Goal: Task Accomplishment & Management: Use online tool/utility

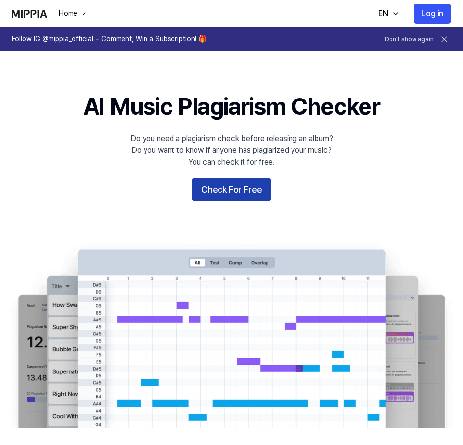
click at [240, 185] on button "Check For Free" at bounding box center [232, 190] width 80 height 24
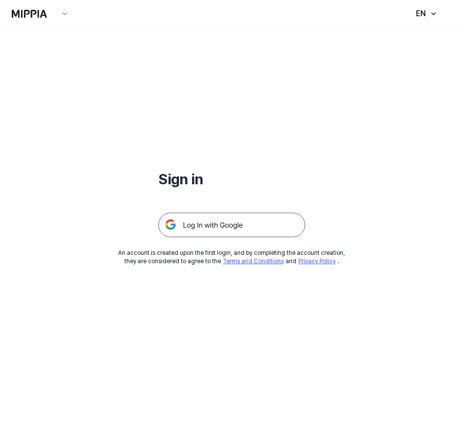
click at [232, 226] on img at bounding box center [231, 225] width 147 height 25
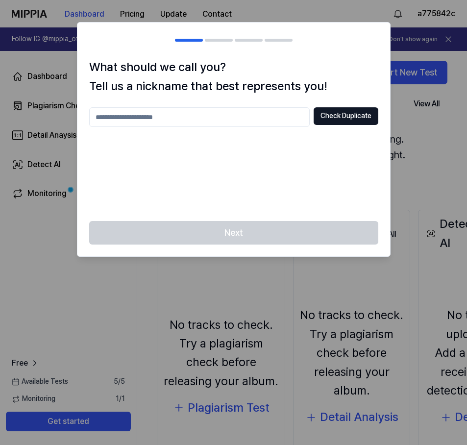
click at [174, 114] on input "text" at bounding box center [199, 117] width 221 height 20
type input "***"
click at [349, 120] on button "Check Duplicate" at bounding box center [346, 116] width 65 height 18
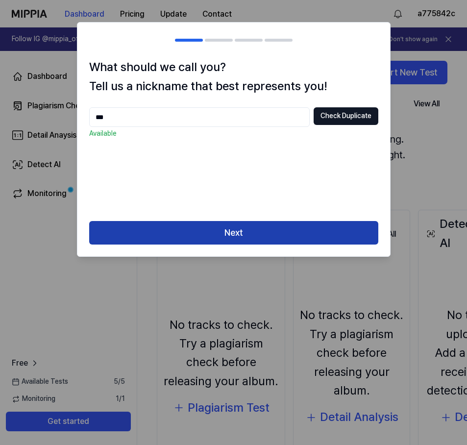
click at [203, 229] on button "Next" at bounding box center [233, 233] width 289 height 24
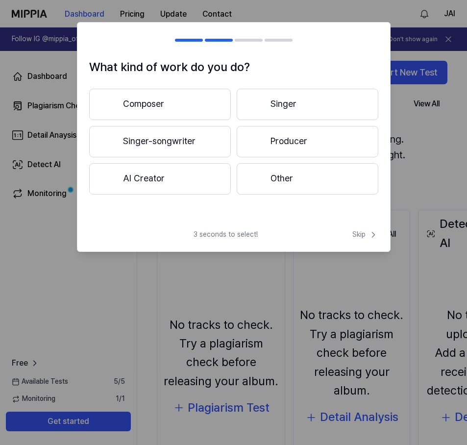
click at [297, 114] on button "Singer" at bounding box center [308, 104] width 142 height 31
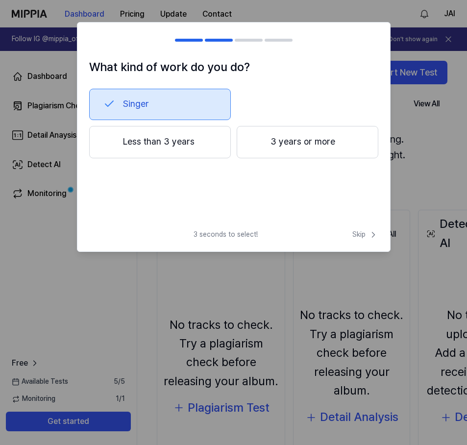
click at [225, 231] on span "3 seconds to select!" at bounding box center [226, 235] width 64 height 10
click at [242, 148] on button "3 years or more" at bounding box center [308, 142] width 142 height 32
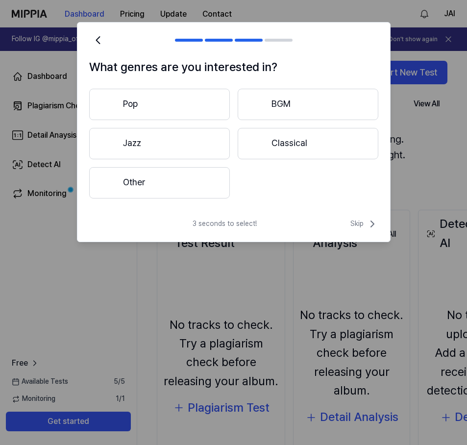
click at [188, 90] on button "Pop" at bounding box center [159, 104] width 141 height 31
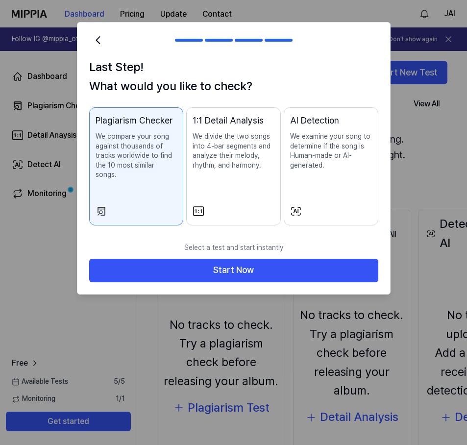
click at [323, 151] on p "We examine your song to determine if the song is Human-made or AI-generated." at bounding box center [331, 151] width 82 height 38
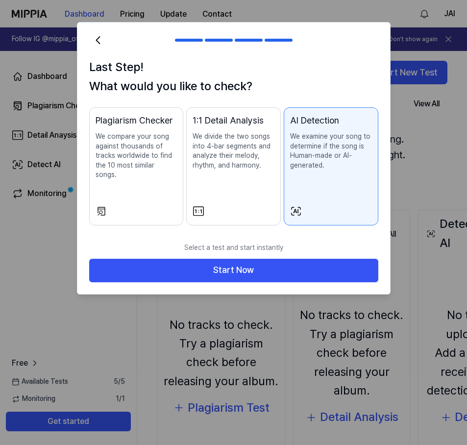
click at [218, 134] on p "We divide the two songs into 4-bar segments and analyze their melody, rhythm, a…" at bounding box center [234, 151] width 82 height 38
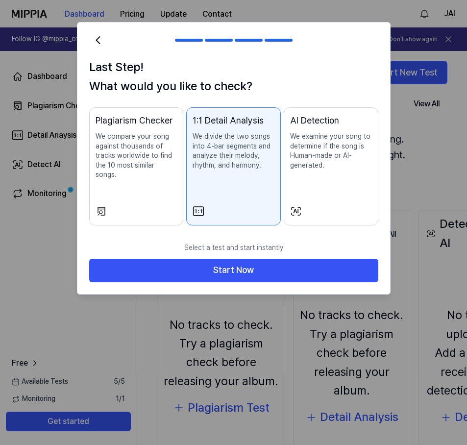
click at [152, 206] on button "Plagiarism Checker We compare your song against thousands of tracks worldwide t…" at bounding box center [136, 166] width 95 height 118
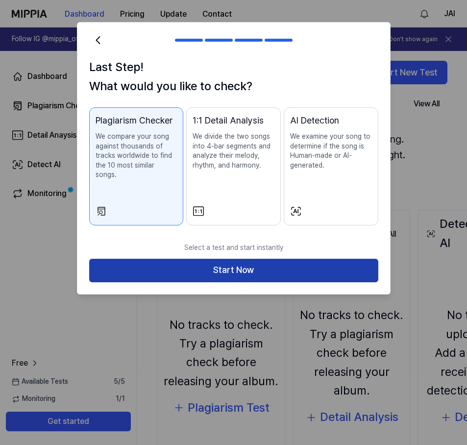
click at [205, 262] on button "Start Now" at bounding box center [233, 271] width 289 height 24
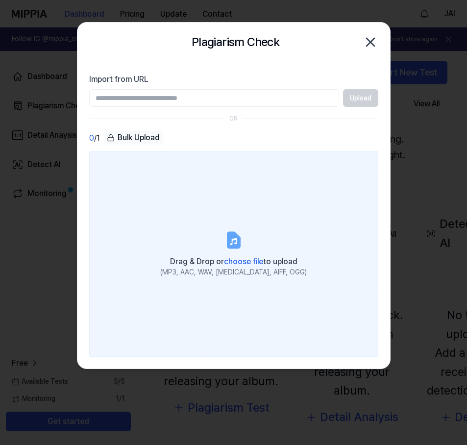
click at [230, 253] on label "Drag & Drop or choose file to upload (MP3, AAC, WAV, FLAC, AIFF, OGG)" at bounding box center [233, 254] width 289 height 206
click at [0, 0] on input "Drag & Drop or choose file to upload (MP3, AAC, WAV, FLAC, AIFF, OGG)" at bounding box center [0, 0] width 0 height 0
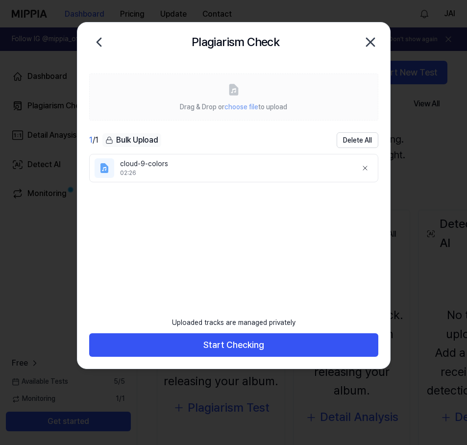
click at [264, 358] on div "Uploaded tracks are managed privately Start Checking" at bounding box center [233, 340] width 313 height 57
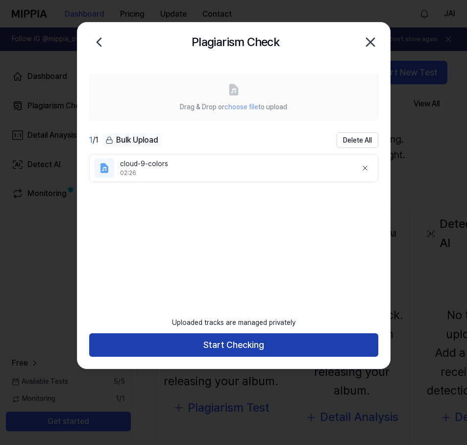
click at [263, 348] on button "Start Checking" at bounding box center [233, 345] width 289 height 24
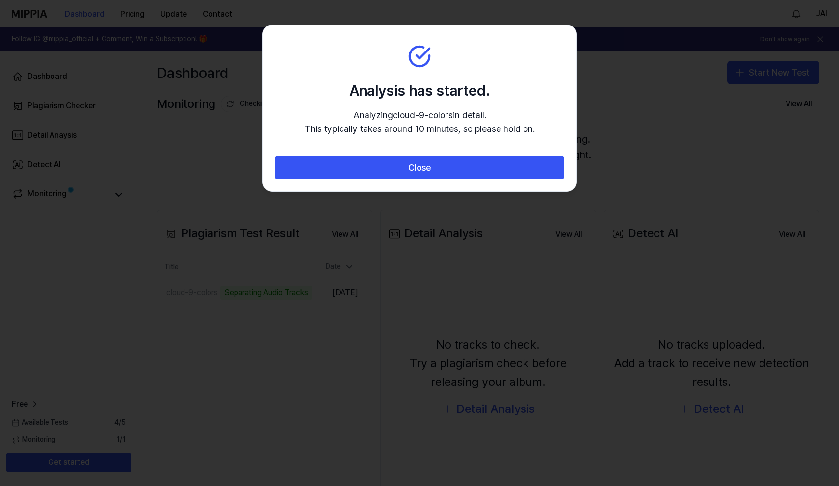
click at [467, 273] on div at bounding box center [419, 243] width 839 height 486
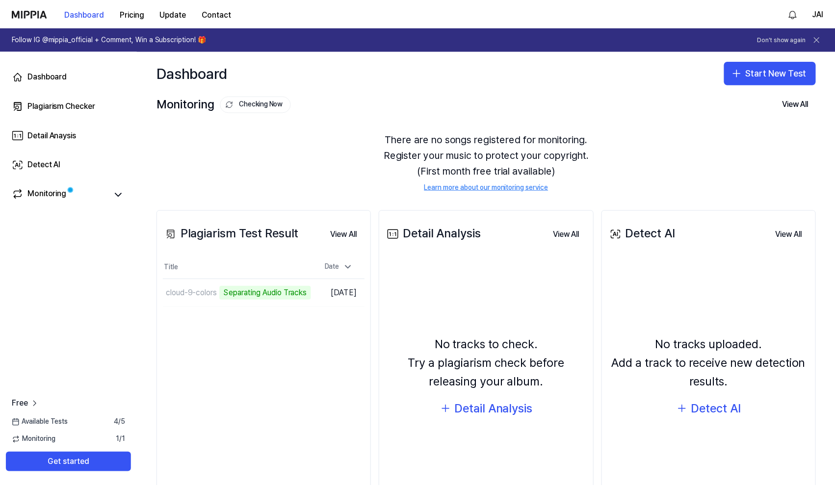
scroll to position [64, 0]
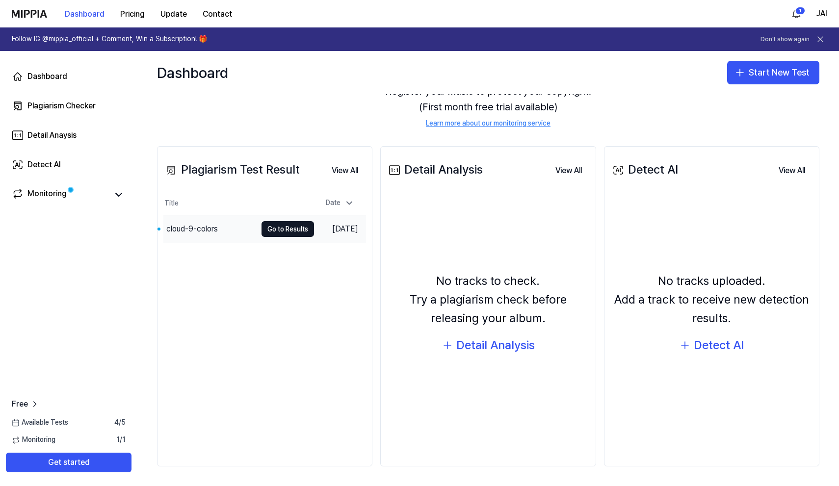
click at [193, 230] on div "cloud-9-colors" at bounding box center [191, 229] width 51 height 12
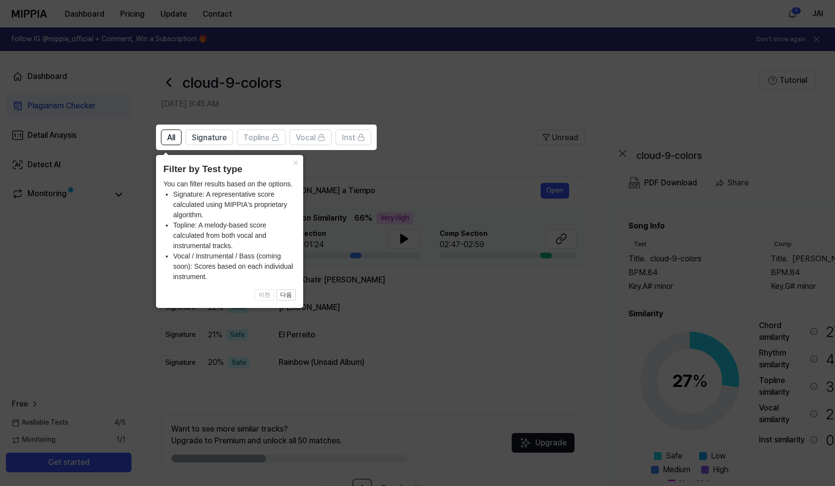
click at [383, 191] on icon at bounding box center [419, 243] width 839 height 486
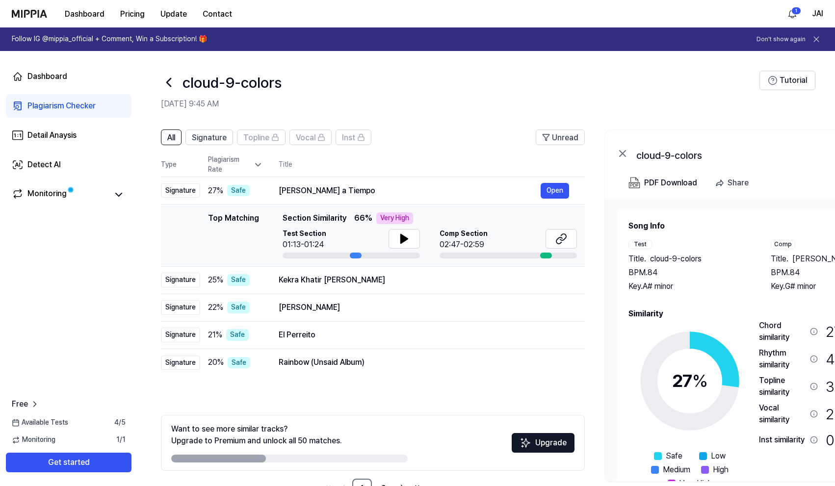
scroll to position [32, 0]
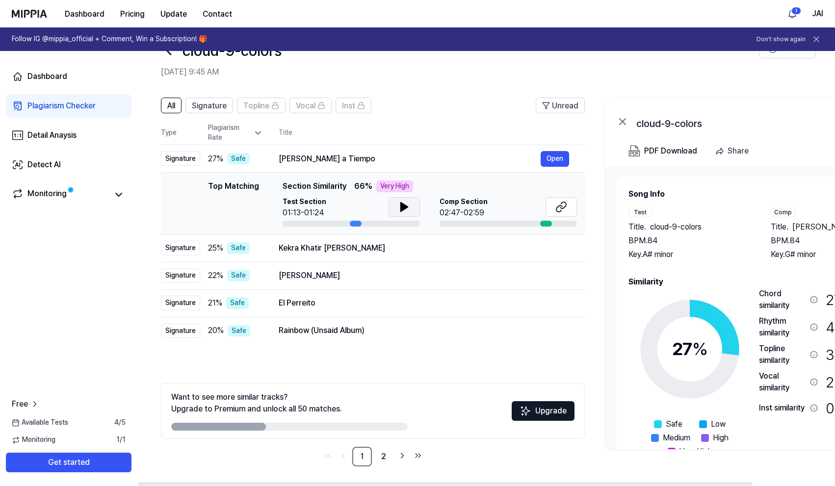
click at [409, 205] on icon at bounding box center [404, 207] width 12 height 12
click at [395, 205] on button at bounding box center [403, 207] width 31 height 20
click at [467, 249] on button "Open" at bounding box center [554, 248] width 28 height 16
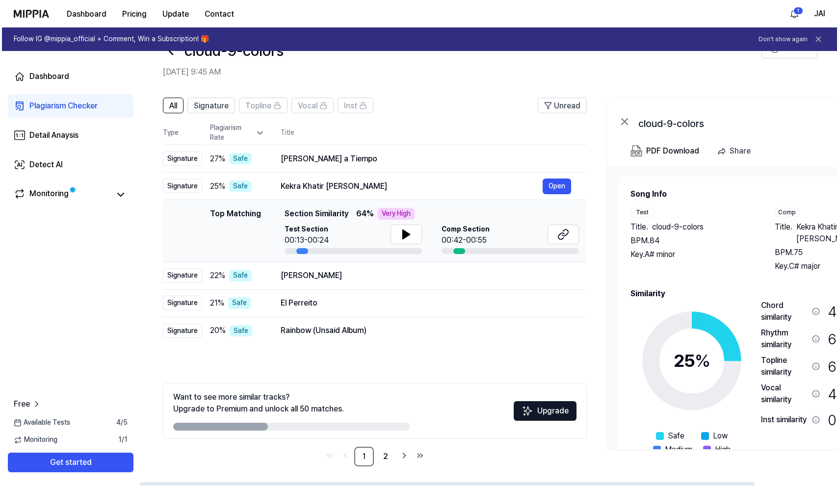
scroll to position [0, 0]
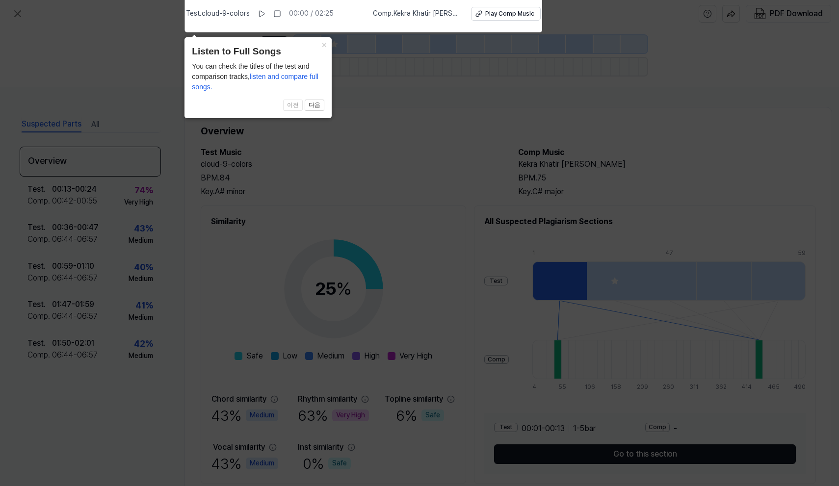
click at [395, 112] on icon at bounding box center [419, 240] width 839 height 491
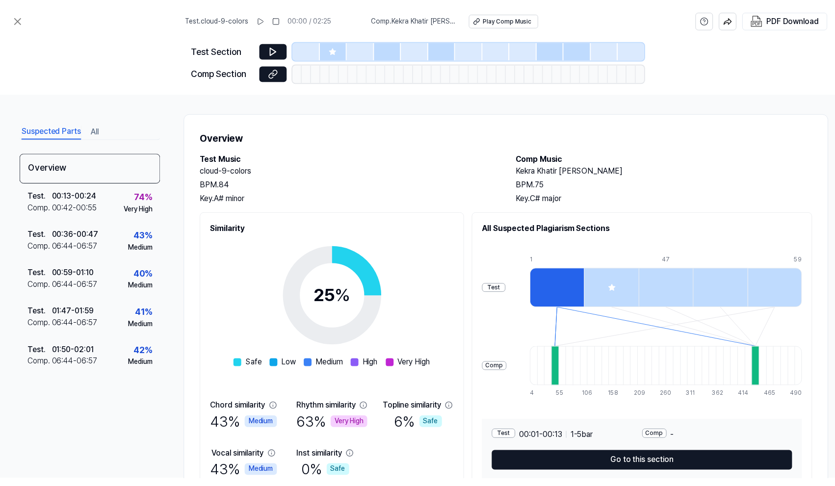
scroll to position [32, 0]
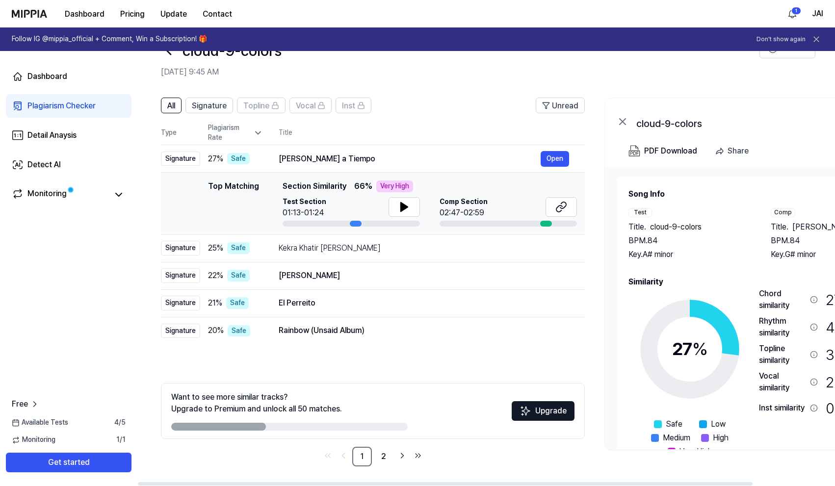
click at [467, 445] on nav "1 2" at bounding box center [373, 457] width 424 height 20
click at [215, 103] on span "Signature" at bounding box center [209, 106] width 35 height 12
click at [174, 111] on span "All" at bounding box center [171, 106] width 8 height 12
click at [467, 132] on th "Title" at bounding box center [432, 133] width 306 height 24
click at [463, 151] on div "Justo a Tiempo Open" at bounding box center [424, 159] width 290 height 16
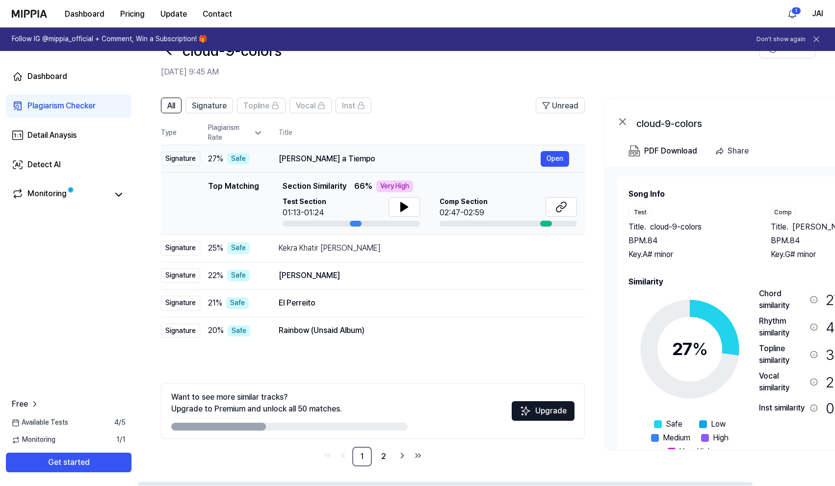
drag, startPoint x: 462, startPoint y: 153, endPoint x: 470, endPoint y: 153, distance: 7.4
click at [467, 153] on div "Justo a Tiempo" at bounding box center [410, 159] width 262 height 12
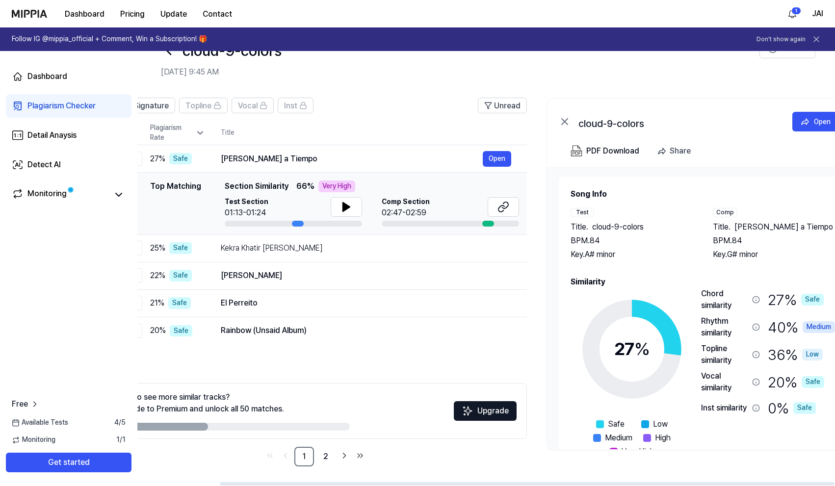
scroll to position [0, 93]
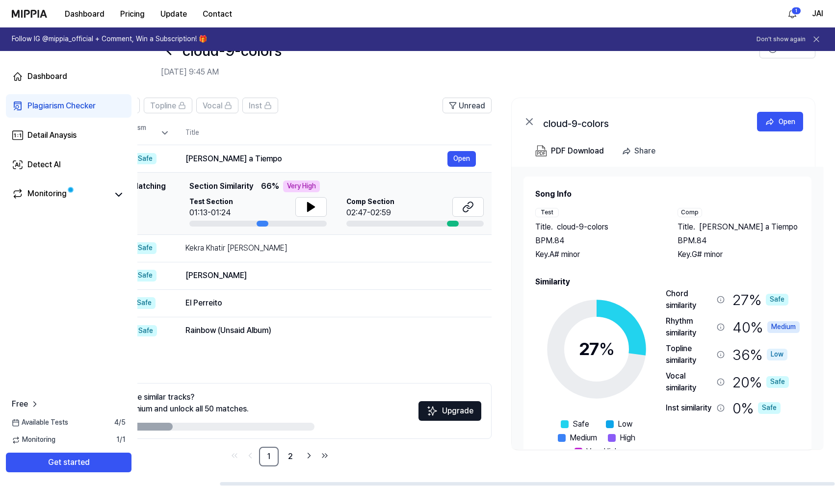
drag, startPoint x: 651, startPoint y: 412, endPoint x: 484, endPoint y: 385, distance: 169.4
click at [467, 385] on div "All Signature Topline Vocal Inst Unread All Signature Topline Vocal Inst Type P…" at bounding box center [439, 287] width 791 height 398
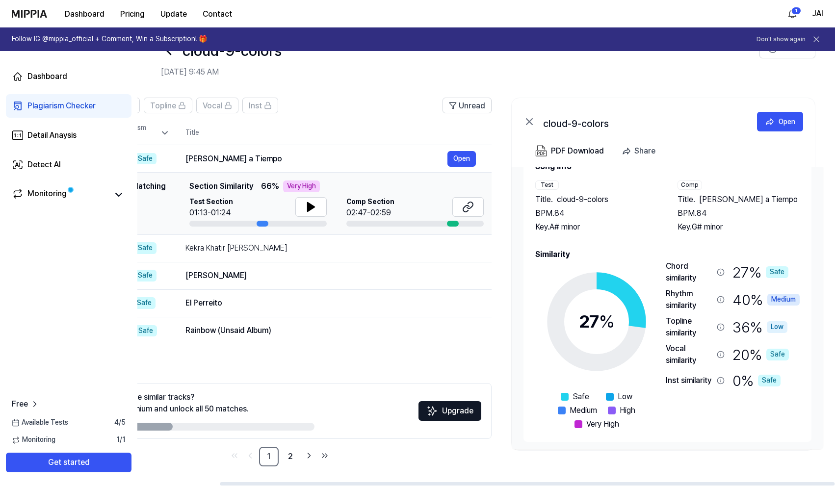
scroll to position [30, 0]
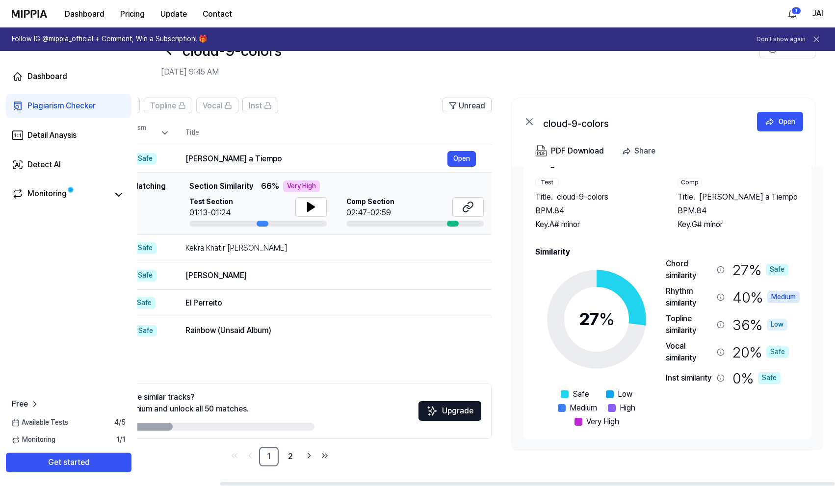
click at [467, 299] on icon at bounding box center [721, 297] width 8 height 8
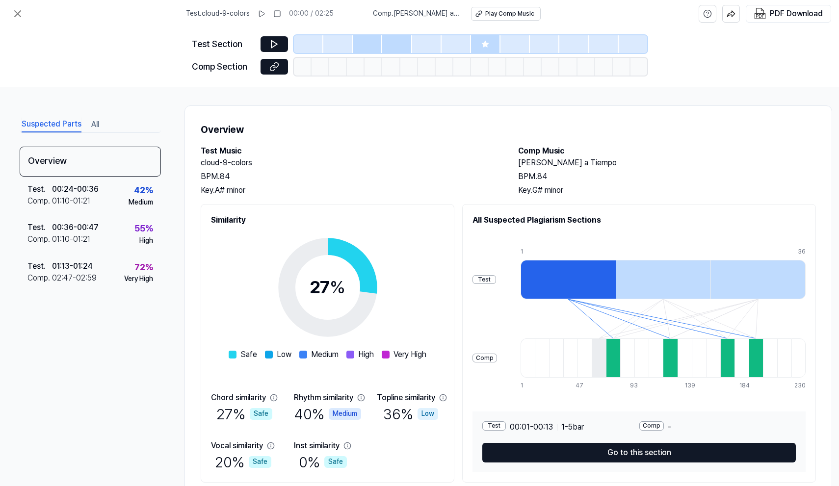
scroll to position [0, 0]
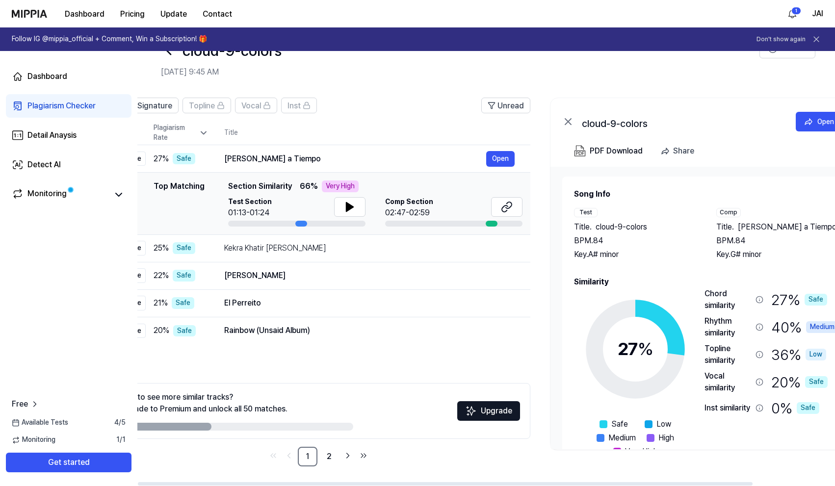
scroll to position [0, 93]
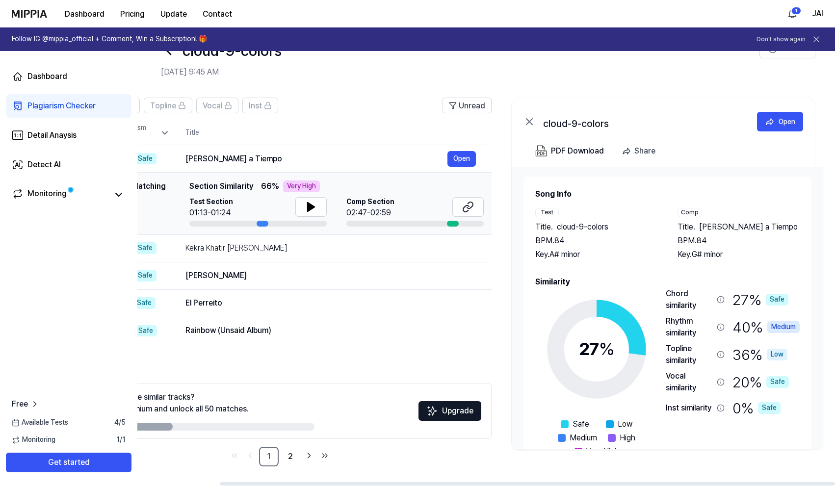
drag, startPoint x: 597, startPoint y: 463, endPoint x: 376, endPoint y: 438, distance: 222.0
click at [376, 438] on div "All Signature Topline Vocal Inst Unread All Signature Topline Vocal Inst Type P…" at bounding box center [439, 287] width 791 height 398
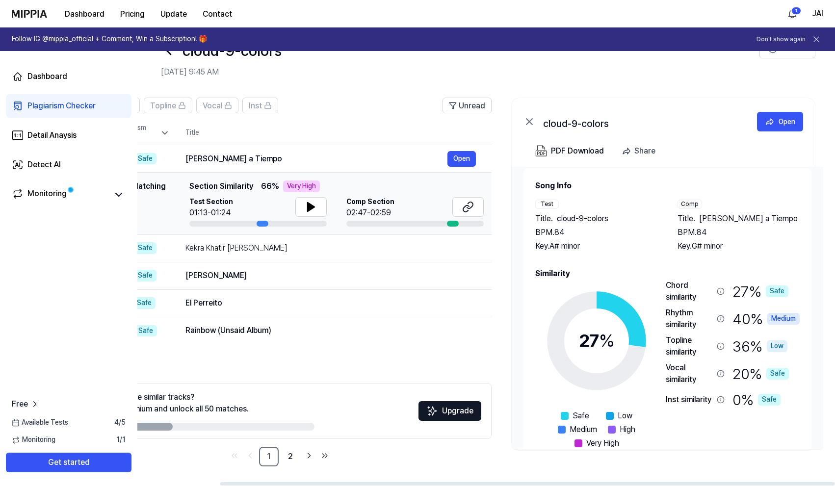
scroll to position [30, 0]
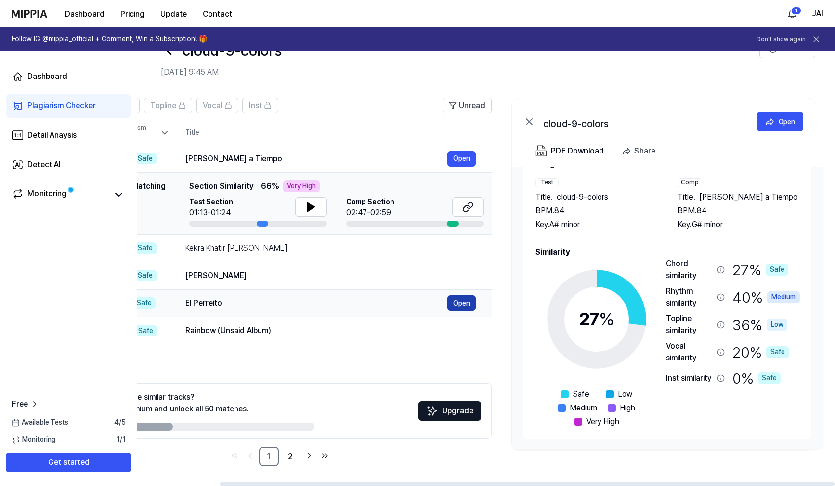
click at [465, 305] on button "Open" at bounding box center [461, 303] width 28 height 16
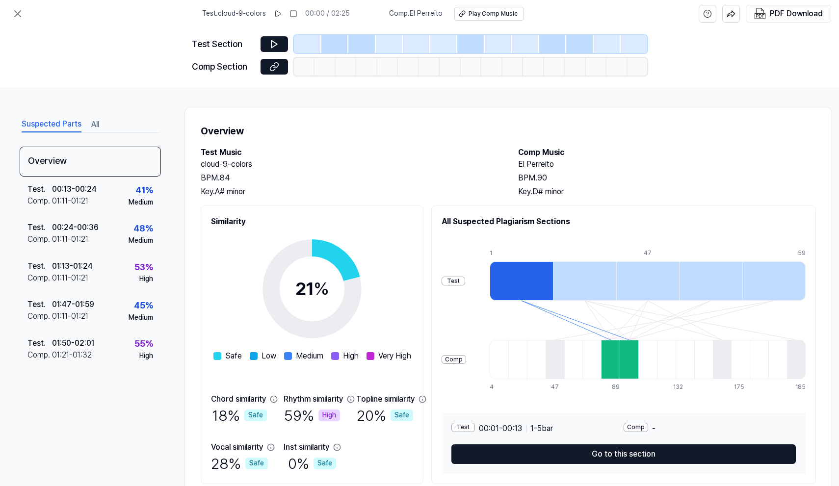
scroll to position [38, 0]
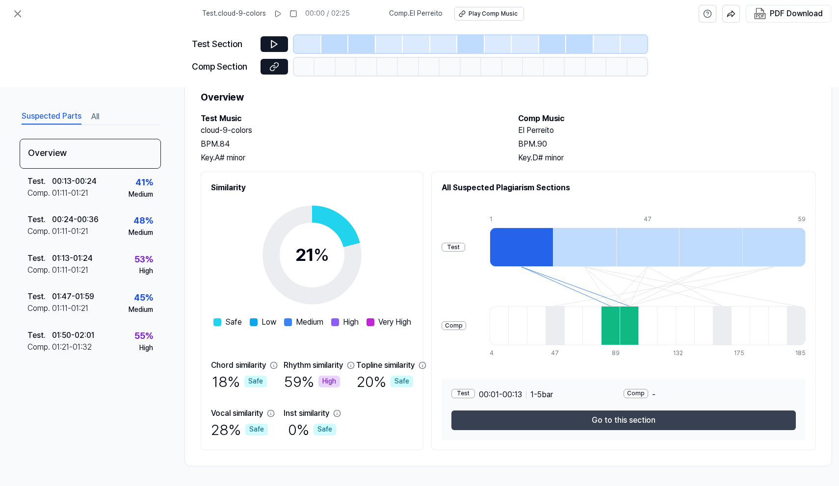
click at [467, 420] on button "Go to this section" at bounding box center [623, 420] width 344 height 20
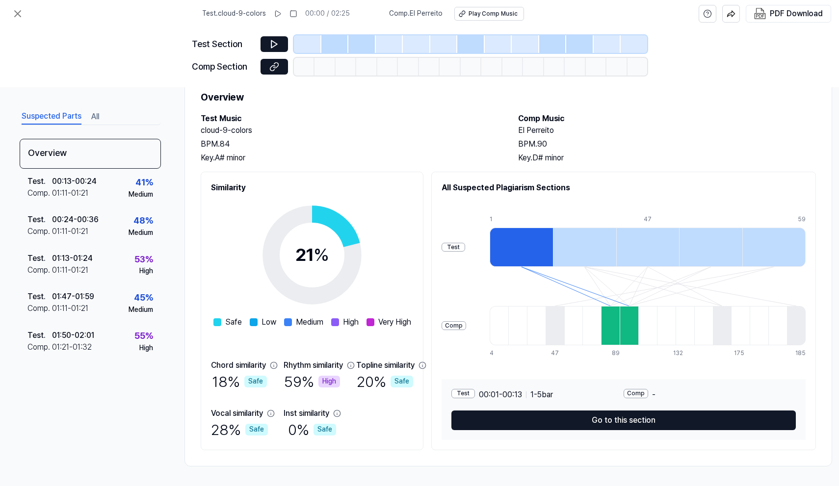
scroll to position [18, 0]
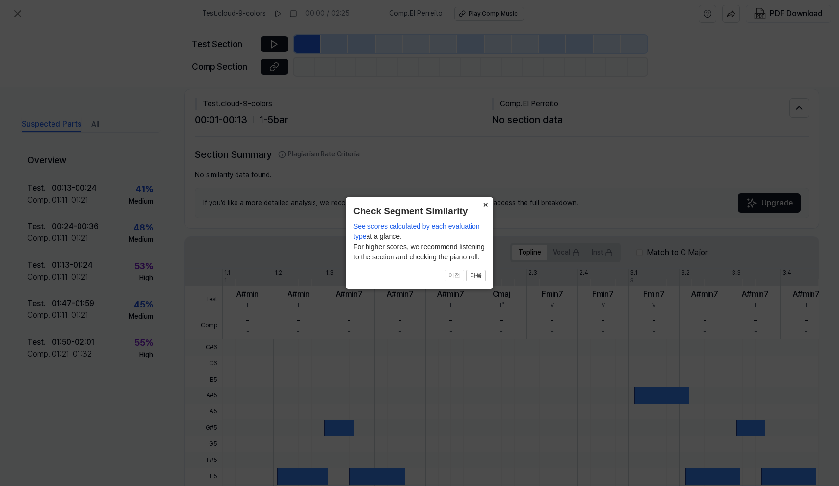
click at [467, 207] on button "×" at bounding box center [485, 204] width 16 height 14
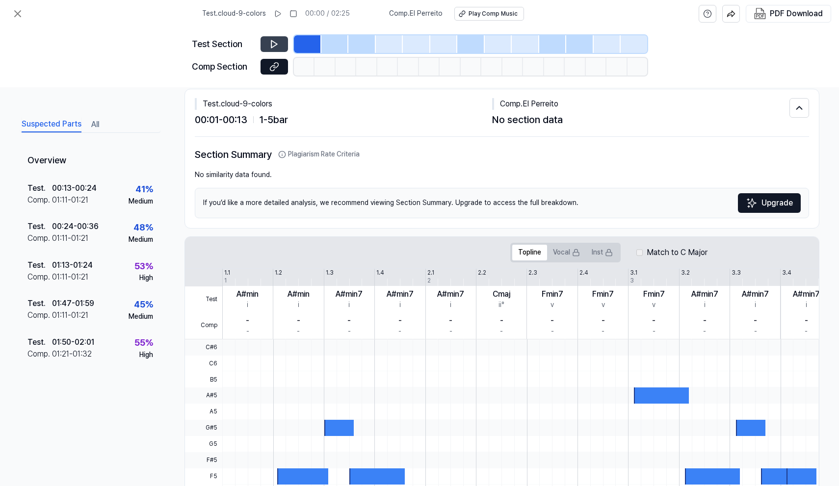
click at [280, 42] on button at bounding box center [273, 44] width 27 height 16
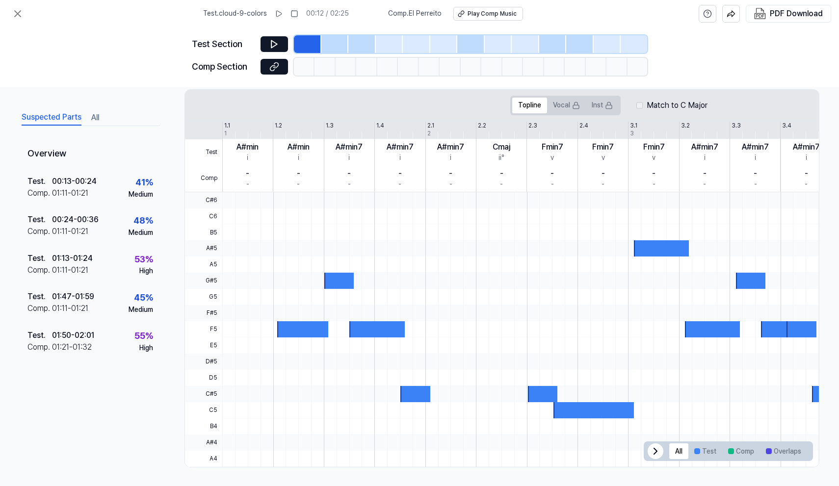
scroll to position [166, 0]
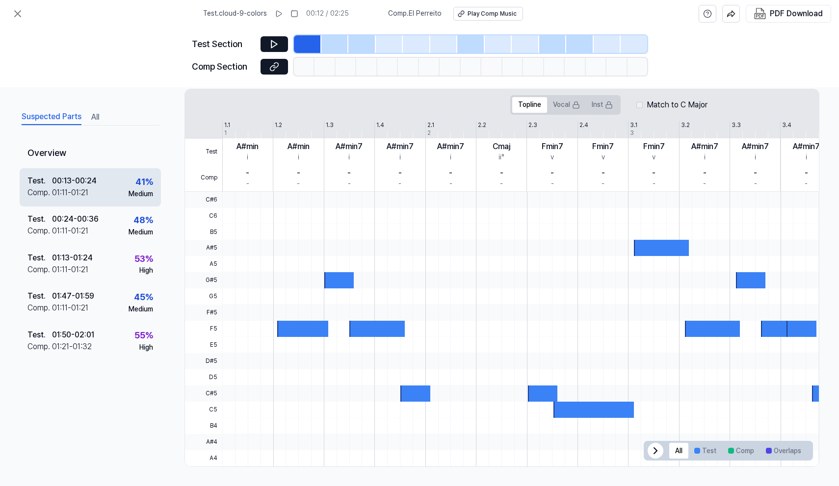
click at [74, 187] on div "01:11 - 01:21" at bounding box center [70, 193] width 36 height 12
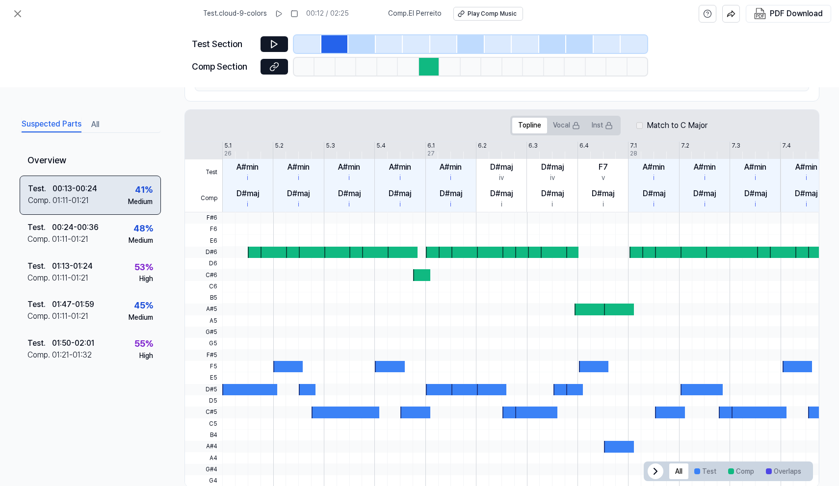
scroll to position [186, 0]
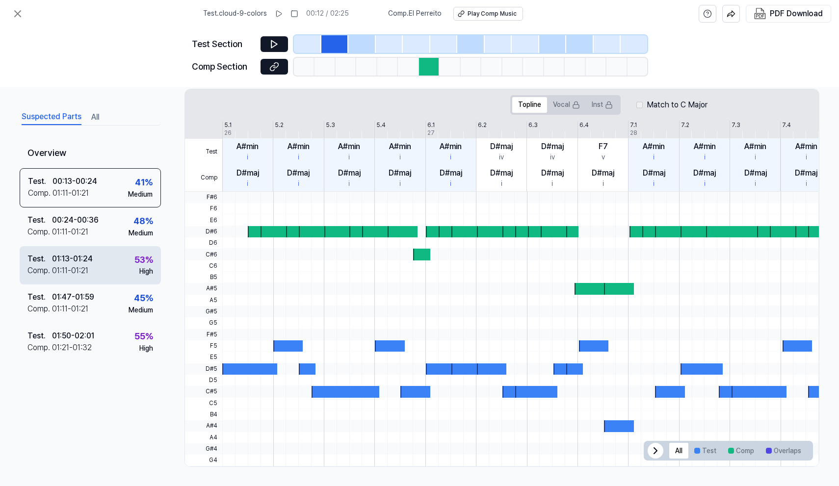
click at [89, 264] on div "Comp . 01:11 - 01:21" at bounding box center [59, 270] width 65 height 12
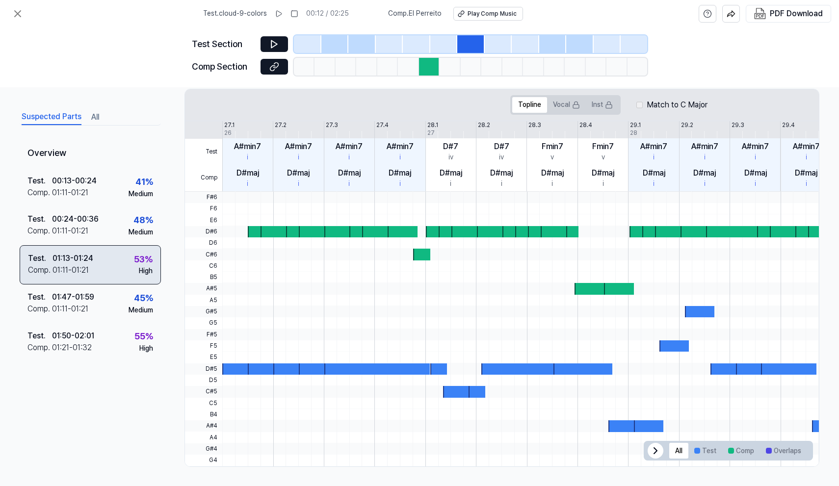
click at [100, 262] on div "Test . 01:13 - 01:24 Comp . 01:11 - 01:21 53 % High" at bounding box center [90, 264] width 141 height 39
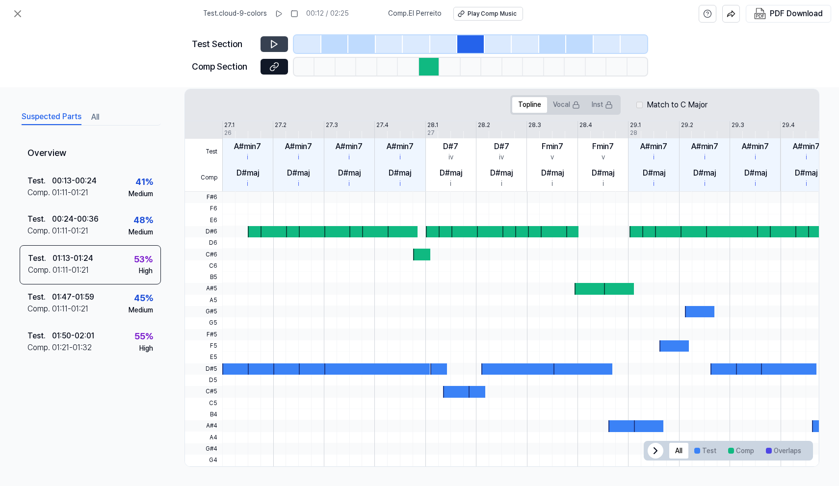
click at [269, 43] on icon at bounding box center [274, 44] width 10 height 10
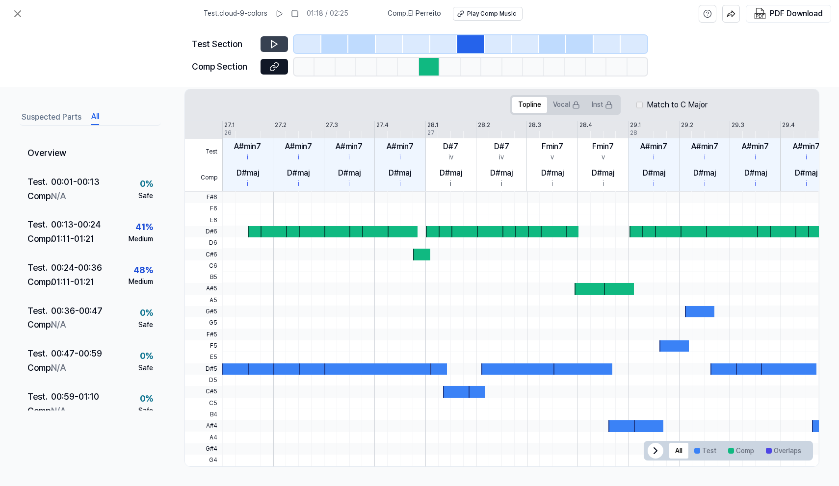
click at [93, 117] on button "All" at bounding box center [95, 117] width 8 height 16
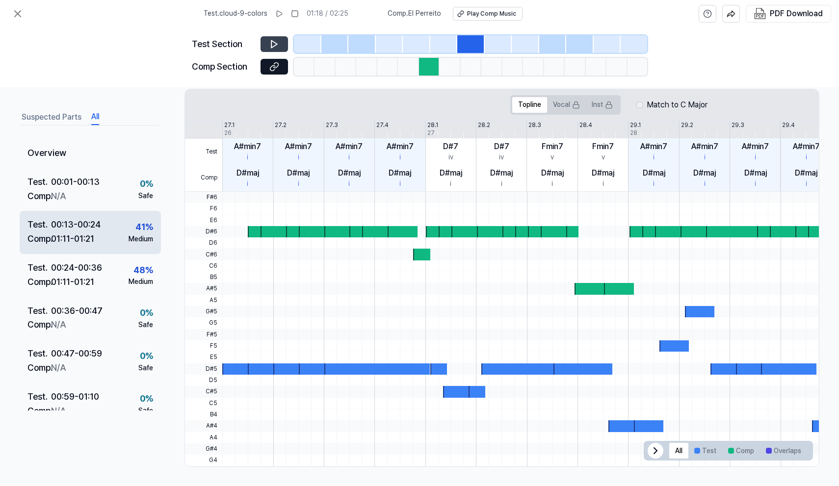
scroll to position [317, 0]
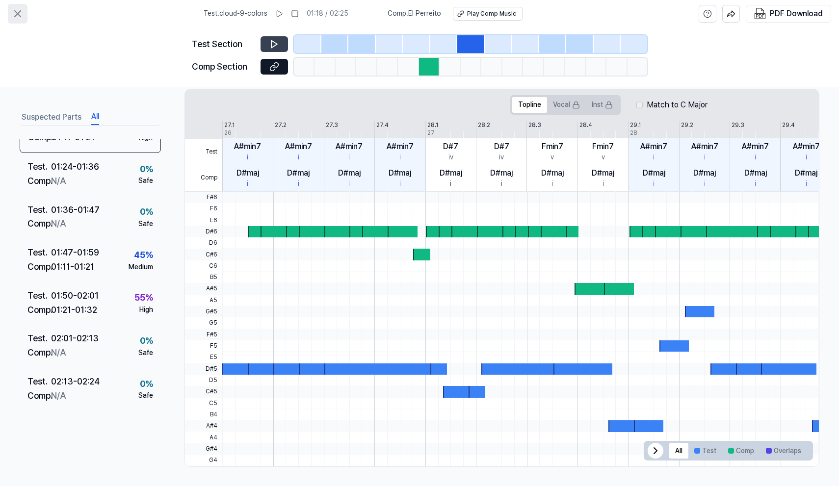
click at [18, 18] on icon at bounding box center [18, 14] width 12 height 12
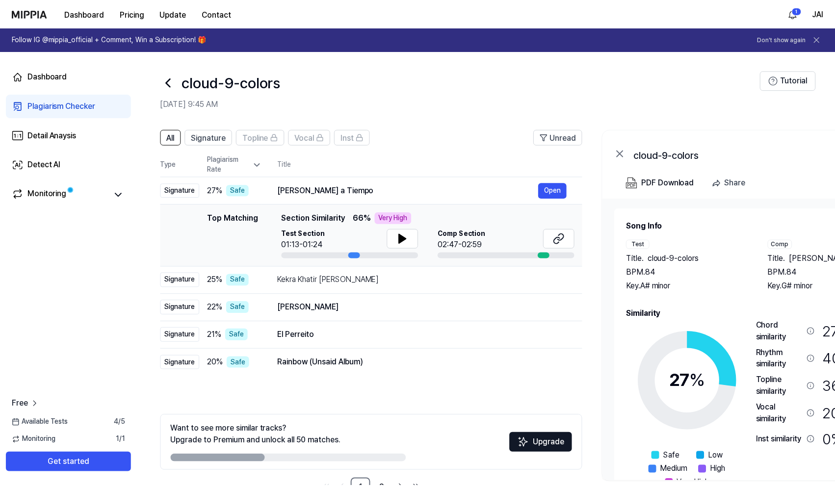
scroll to position [32, 0]
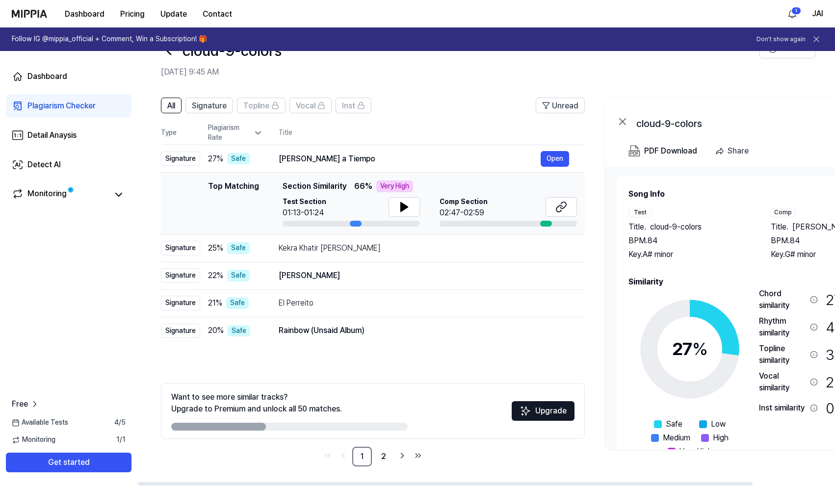
click at [395, 187] on div "Very High" at bounding box center [394, 186] width 37 height 12
click at [467, 335] on button "Open" at bounding box center [554, 331] width 28 height 16
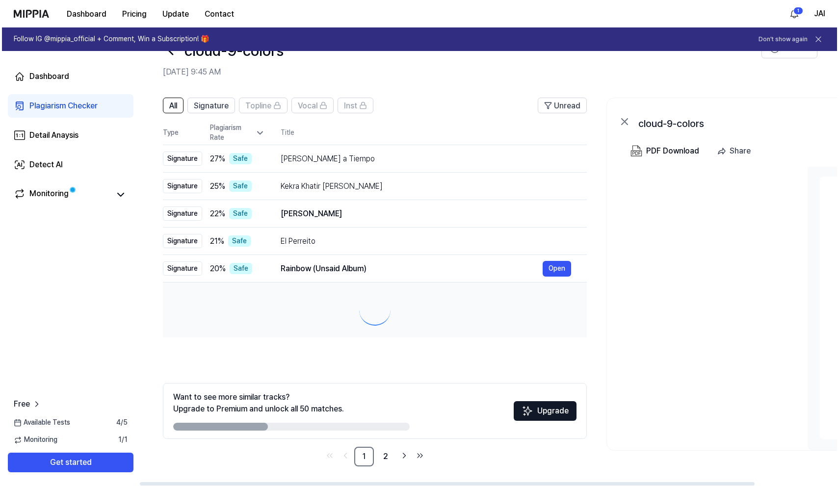
scroll to position [0, 0]
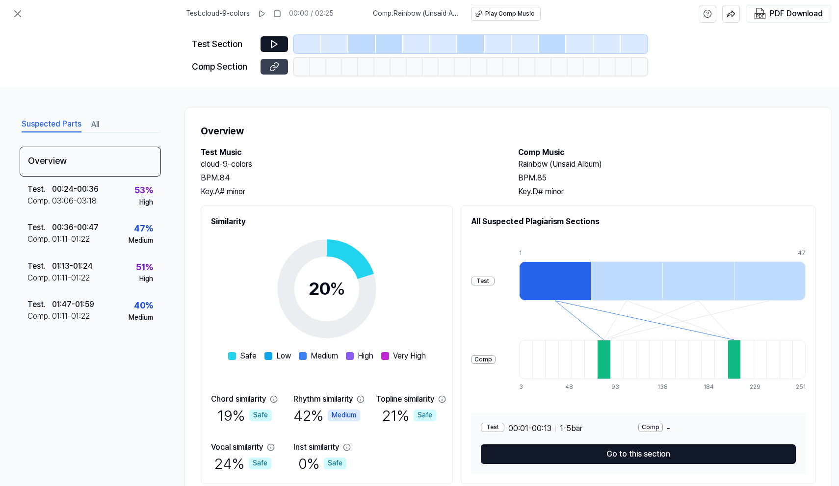
click at [277, 71] on icon at bounding box center [274, 67] width 10 height 10
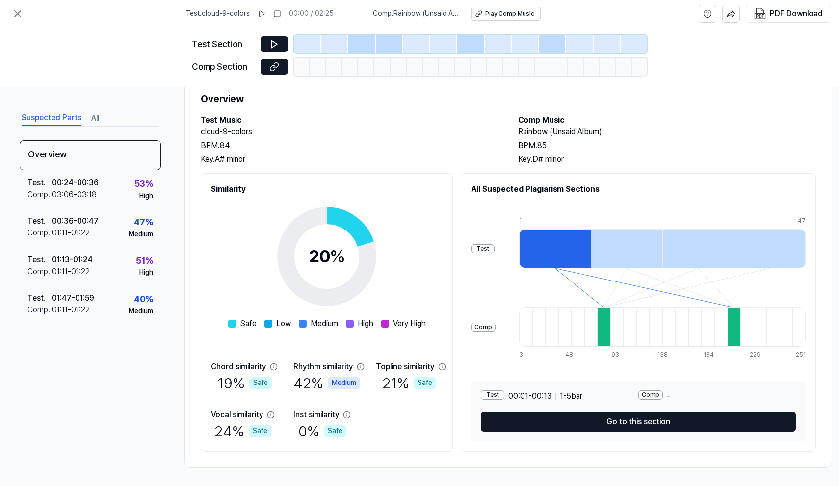
scroll to position [38, 0]
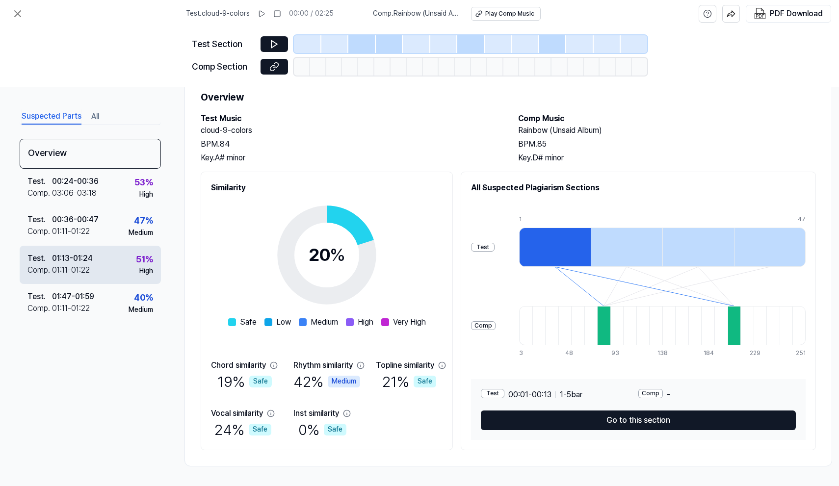
click at [92, 264] on div "Comp . 01:11 - 01:22" at bounding box center [59, 270] width 65 height 12
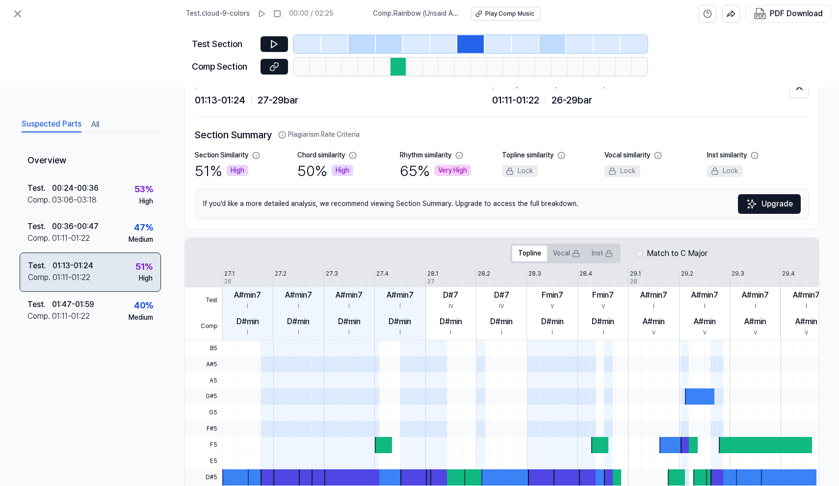
click at [105, 263] on div "Test . 01:13 - 01:24 Comp . 01:11 - 01:22 51 % High" at bounding box center [90, 272] width 141 height 39
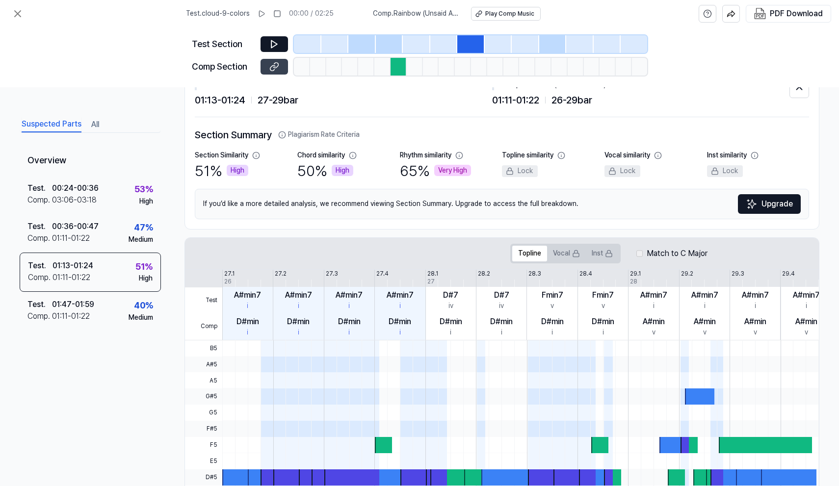
click at [270, 62] on icon at bounding box center [274, 67] width 10 height 10
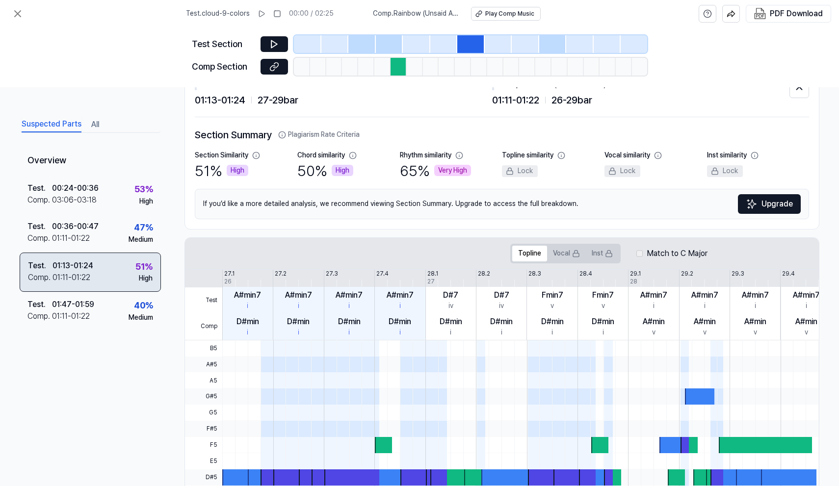
click at [115, 280] on div "Test . 01:13 - 01:24 Comp . 01:11 - 01:22 51 % High" at bounding box center [90, 272] width 141 height 39
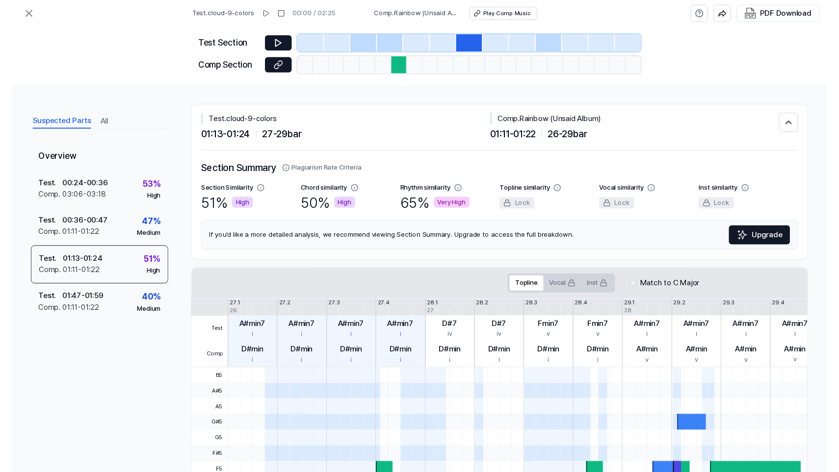
scroll to position [186, 0]
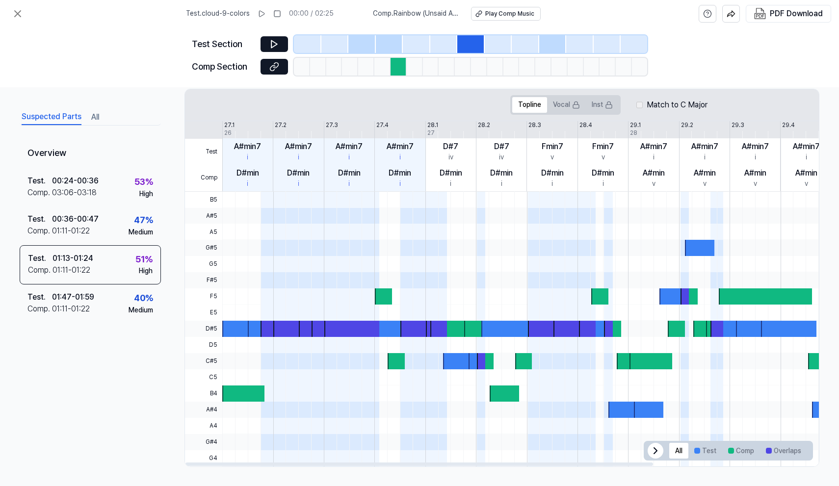
click at [325, 329] on div at bounding box center [351, 329] width 55 height 16
click at [314, 330] on div at bounding box center [319, 329] width 17 height 16
click at [329, 331] on div at bounding box center [351, 329] width 55 height 16
click at [353, 164] on div "A#min7 i" at bounding box center [349, 151] width 51 height 26
click at [268, 44] on button at bounding box center [273, 44] width 27 height 16
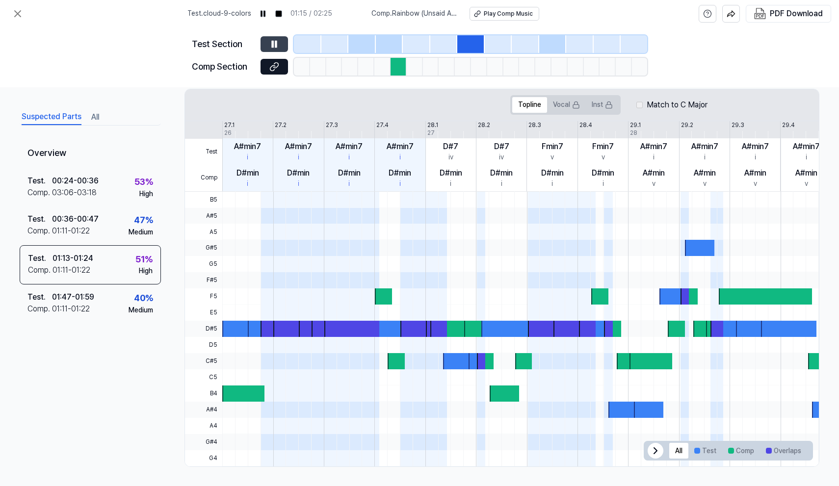
click at [268, 44] on button at bounding box center [273, 44] width 27 height 16
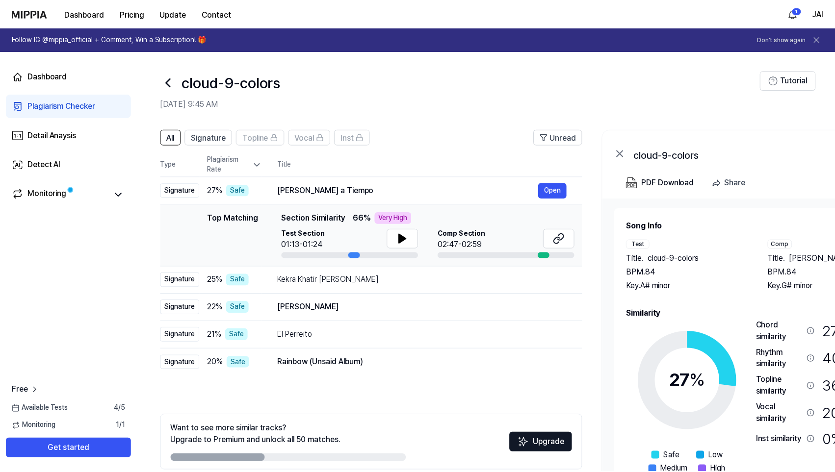
scroll to position [32, 0]
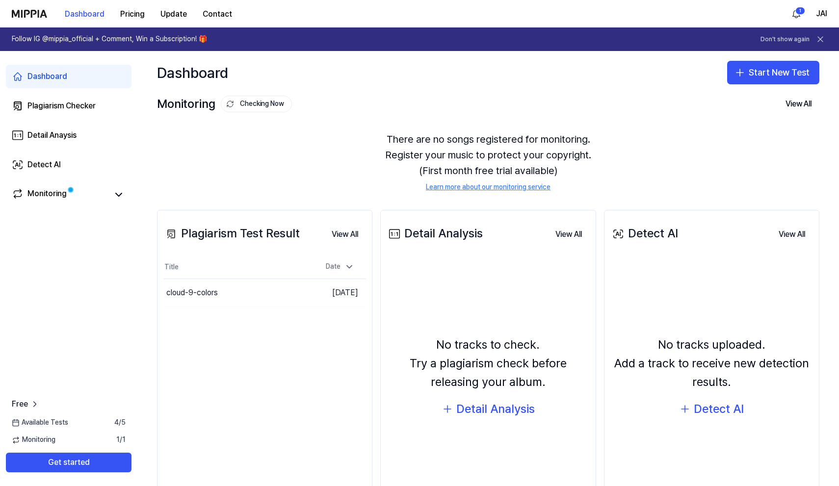
click at [217, 164] on div "There are no songs registered for monitoring. Register your music to protect yo…" at bounding box center [488, 162] width 662 height 84
